Goal: Participate in discussion

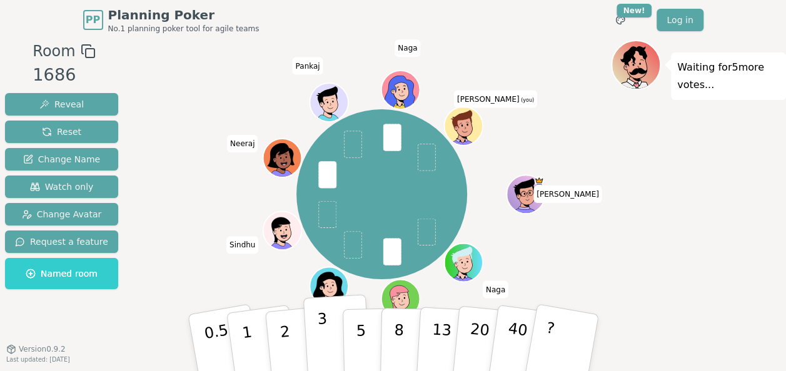
click at [323, 335] on p "3" at bounding box center [323, 344] width 14 height 68
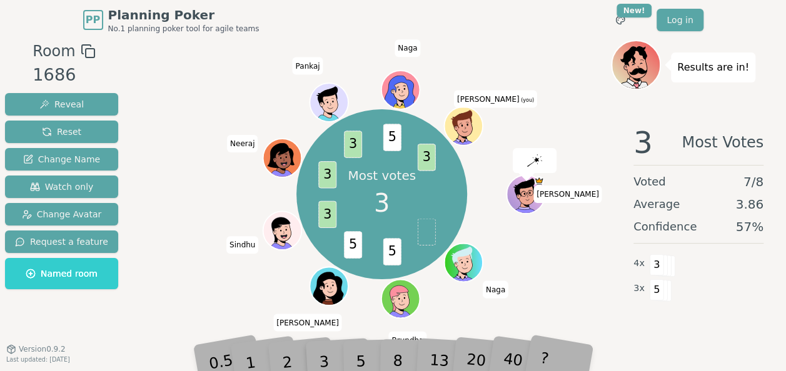
click at [363, 347] on div "5" at bounding box center [374, 343] width 38 height 44
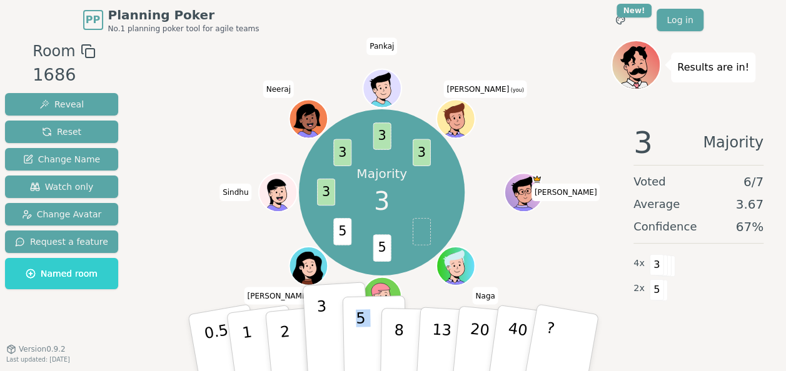
click at [363, 347] on p "5" at bounding box center [360, 344] width 11 height 68
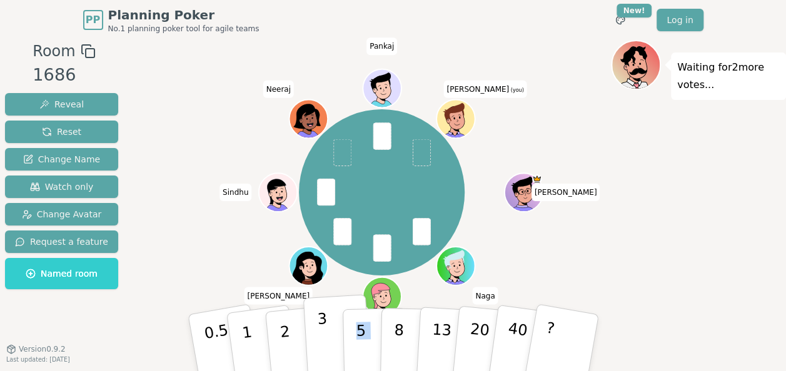
click at [319, 334] on p "3" at bounding box center [323, 344] width 14 height 68
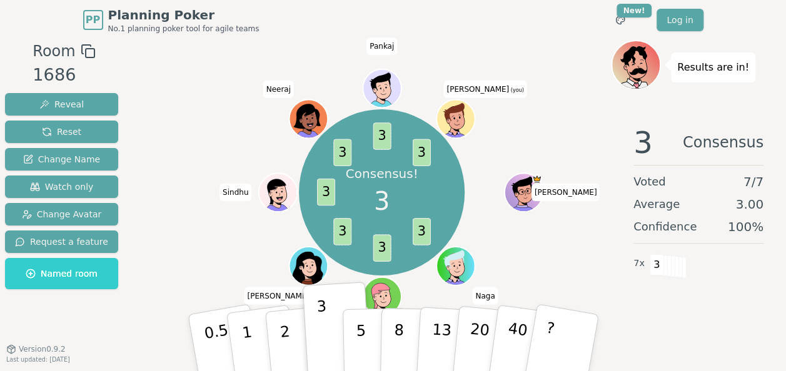
click at [505, 225] on div "Consensus! 3 3 3 3 3 3 3 3 [PERSON_NAME] Naga [PERSON_NAME] Sindhu [PERSON_NAME…" at bounding box center [382, 193] width 458 height 260
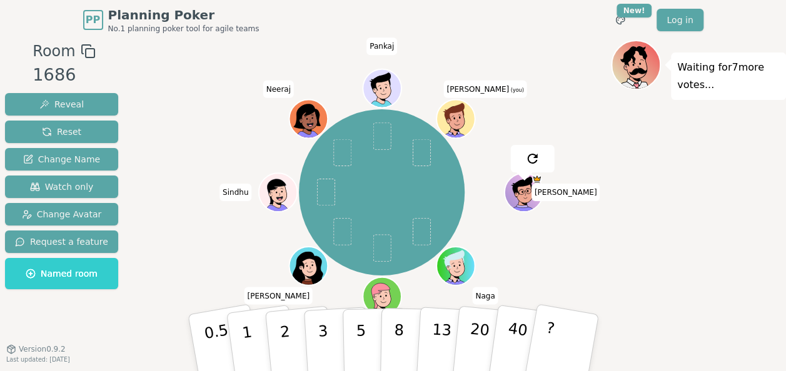
click at [505, 225] on div "[PERSON_NAME] Naga [PERSON_NAME] Sindhu [PERSON_NAME] [PERSON_NAME] (you)" at bounding box center [382, 193] width 458 height 260
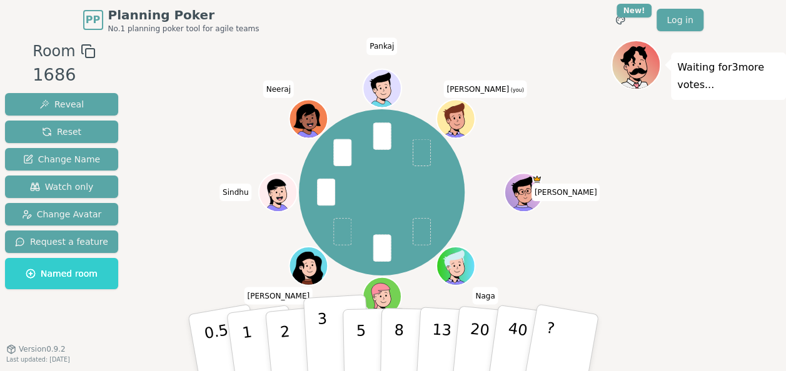
click at [315, 329] on button "3" at bounding box center [337, 344] width 68 height 98
